Goal: Information Seeking & Learning: Learn about a topic

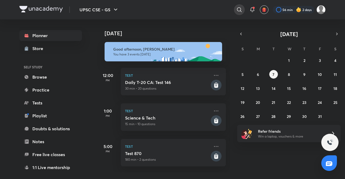
click at [238, 8] on icon at bounding box center [239, 9] width 5 height 5
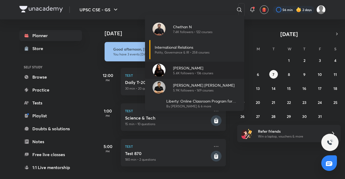
click at [180, 66] on p "[PERSON_NAME]" at bounding box center [193, 68] width 40 height 6
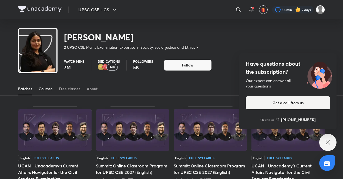
click at [48, 91] on div "Courses" at bounding box center [46, 88] width 14 height 5
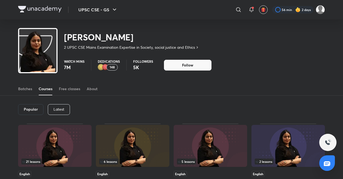
click at [63, 107] on p "Latest" at bounding box center [58, 109] width 11 height 4
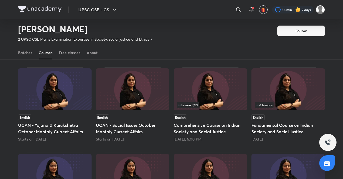
scroll to position [44, 0]
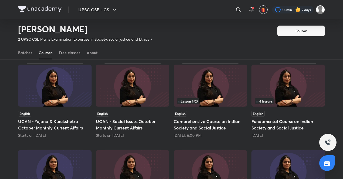
click at [186, 74] on img at bounding box center [210, 86] width 73 height 42
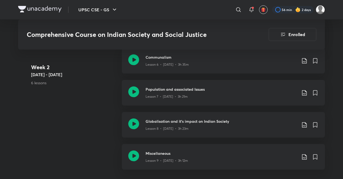
scroll to position [488, 0]
click at [55, 135] on div "Week [DATE] - [DATE] 6 lessons Secularism Lesson 4 • [DATE] • 3h 41m Regionalis…" at bounding box center [171, 80] width 307 height 193
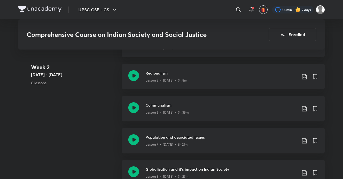
scroll to position [436, 0]
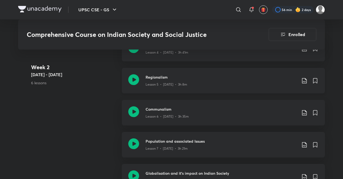
click at [133, 81] on icon at bounding box center [133, 79] width 11 height 11
